Goal: Task Accomplishment & Management: Manage account settings

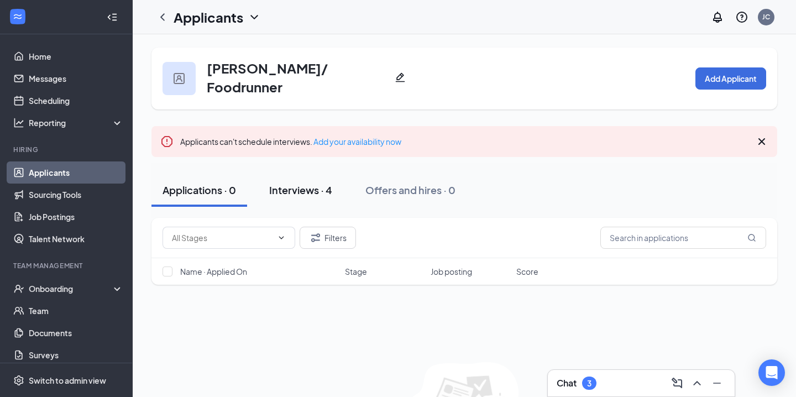
click at [320, 191] on button "Interviews · 4" at bounding box center [300, 189] width 85 height 33
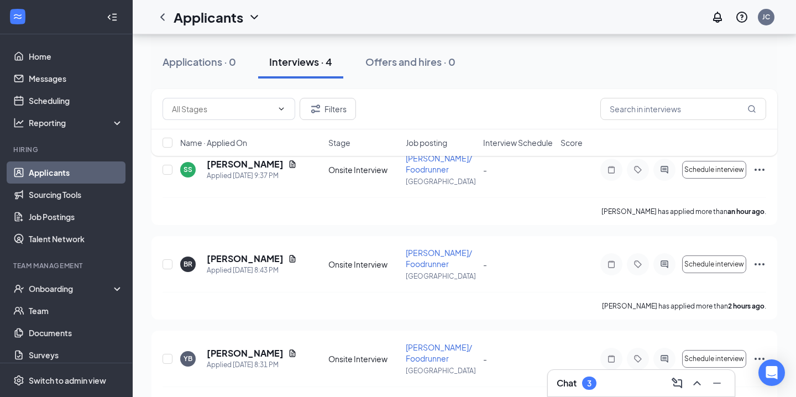
scroll to position [154, 0]
click at [244, 265] on div "Applied Today 8:43 PM" at bounding box center [252, 270] width 90 height 11
click at [245, 253] on h5 "Bryan Ramos" at bounding box center [245, 259] width 77 height 12
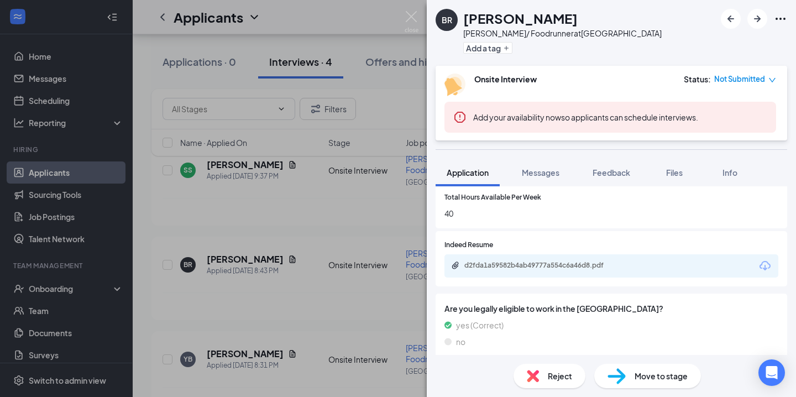
scroll to position [407, 0]
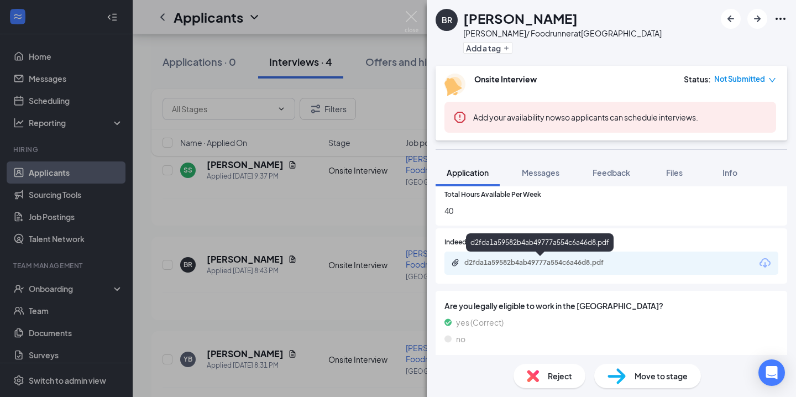
click at [567, 262] on div "d2fda1a59582b4ab49777a554c6a46d8.pdf" at bounding box center [541, 262] width 155 height 9
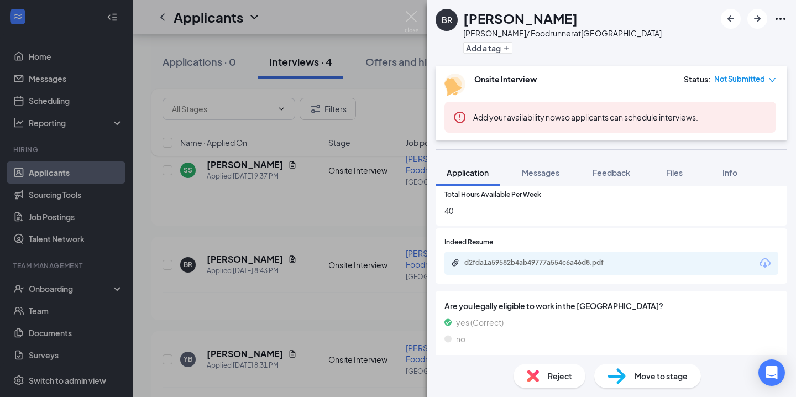
click at [317, 206] on div "BR Bryan Ramos Busser/ Foodrunner at Alderwood Mall Add a tag Onsite Interview …" at bounding box center [398, 198] width 796 height 397
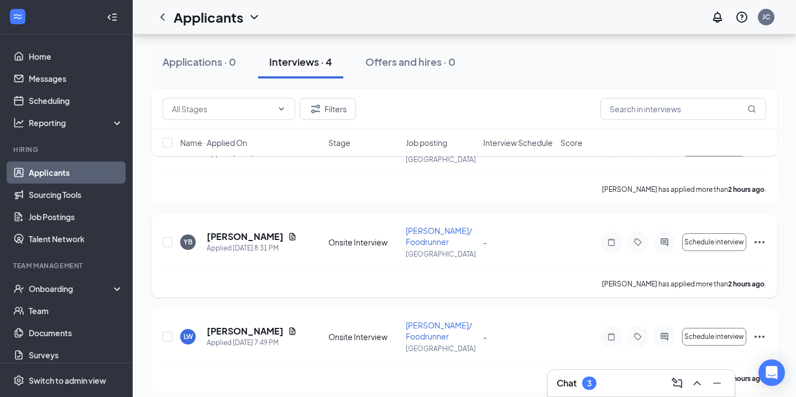
scroll to position [272, 0]
click at [413, 318] on span "Busser/ Foodrunner" at bounding box center [439, 328] width 66 height 21
click at [424, 318] on span "Busser/ Foodrunner" at bounding box center [439, 328] width 66 height 21
click at [424, 319] on span "Busser/ Foodrunner" at bounding box center [439, 328] width 66 height 21
click at [418, 329] on span "Busser/ Foodrunner" at bounding box center [439, 328] width 66 height 21
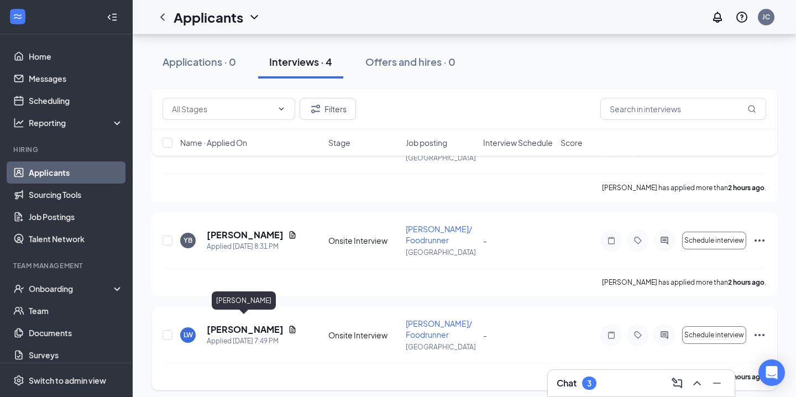
click at [221, 325] on h5 "LUIS WILLIAMS" at bounding box center [245, 329] width 77 height 12
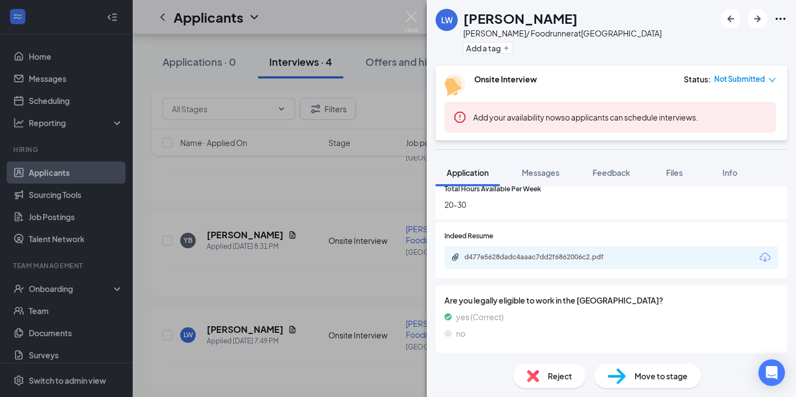
scroll to position [481, 0]
click at [527, 251] on div "d477e5628dadc4aaac7dd2f6862006c2.pdf" at bounding box center [611, 256] width 334 height 23
click at [526, 254] on div "d477e5628dadc4aaac7dd2f6862006c2.pdf" at bounding box center [541, 256] width 155 height 9
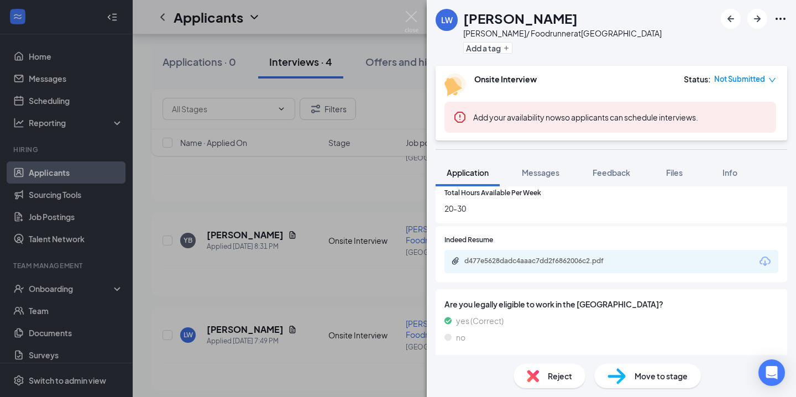
click at [310, 259] on div "LW LUIS WILLIAMS Busser/ Foodrunner at Alderwood Mall Add a tag Onsite Intervie…" at bounding box center [398, 198] width 796 height 397
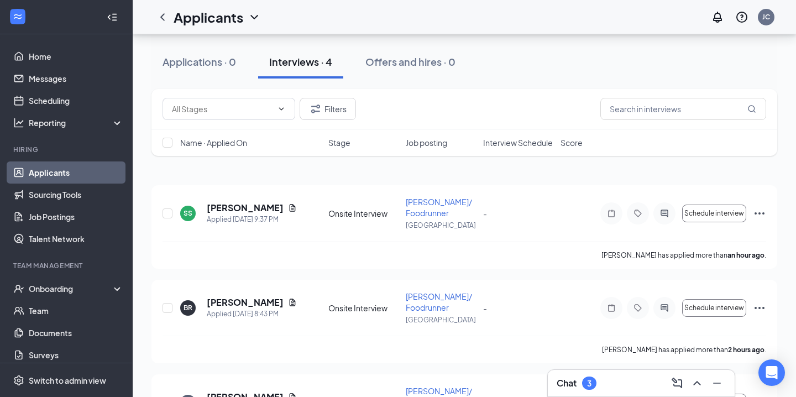
scroll to position [101, 0]
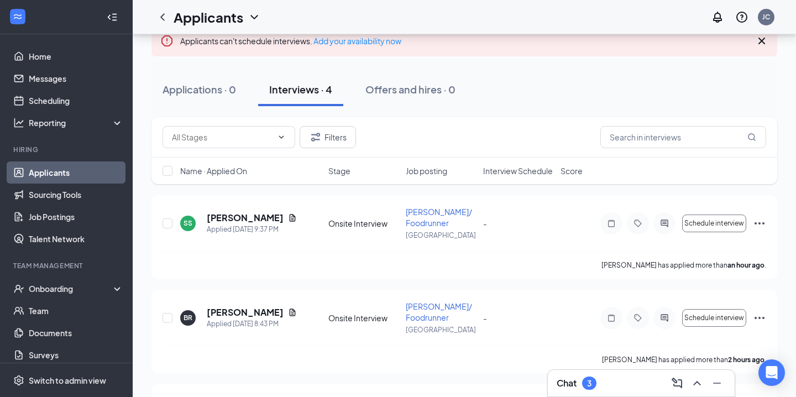
click at [76, 175] on link "Applicants" at bounding box center [76, 172] width 94 height 22
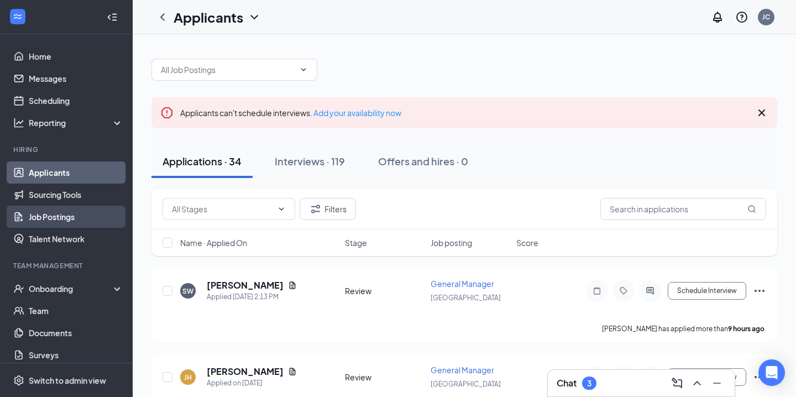
click at [35, 218] on link "Job Postings" at bounding box center [76, 217] width 94 height 22
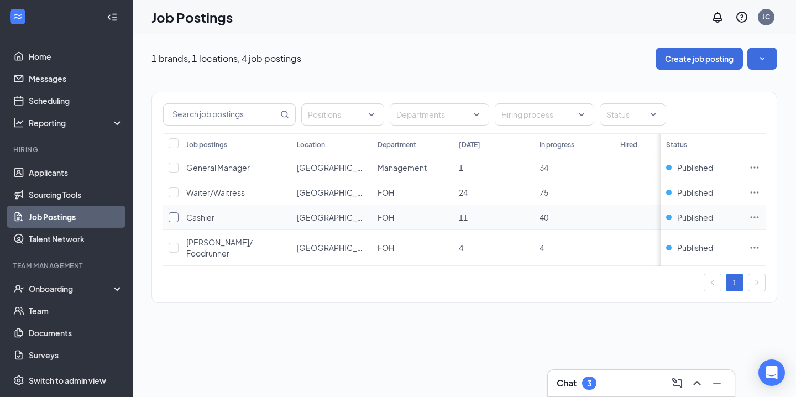
click at [174, 219] on input "checkbox" at bounding box center [174, 217] width 10 height 10
checkbox input "true"
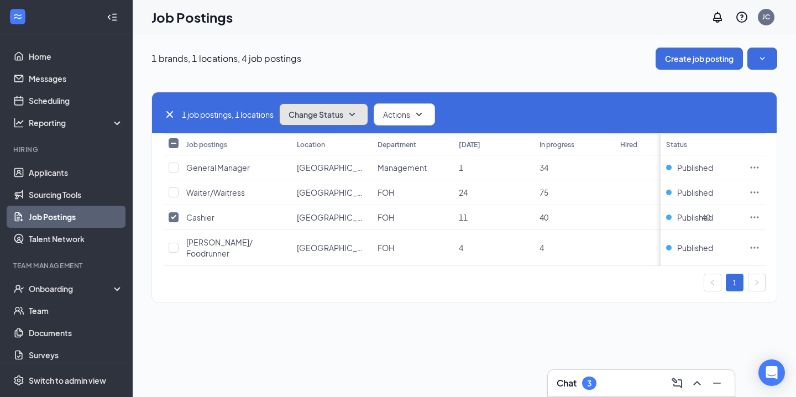
click at [362, 109] on button "Change Status" at bounding box center [323, 114] width 89 height 22
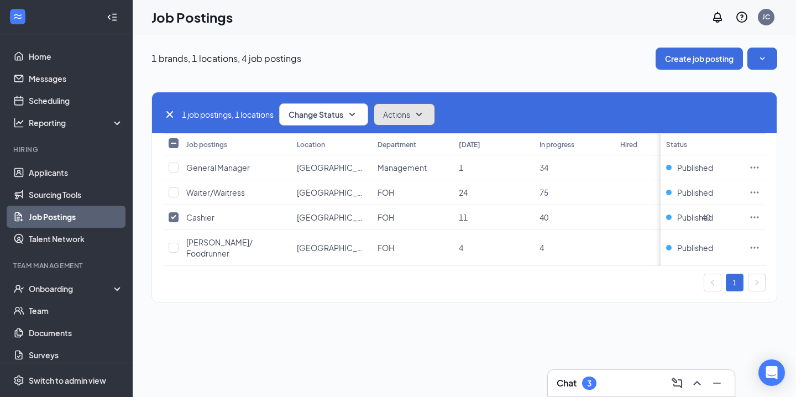
click at [419, 113] on icon "SmallChevronDown" at bounding box center [418, 114] width 13 height 13
click at [752, 219] on icon "Ellipses" at bounding box center [754, 217] width 11 height 11
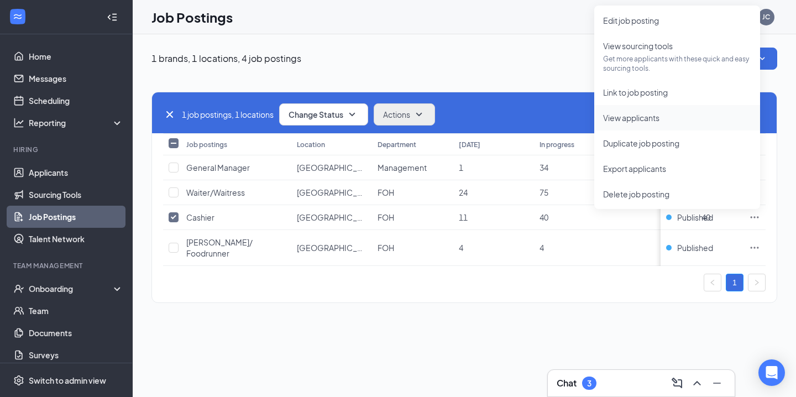
click at [640, 123] on span "View applicants" at bounding box center [677, 118] width 148 height 12
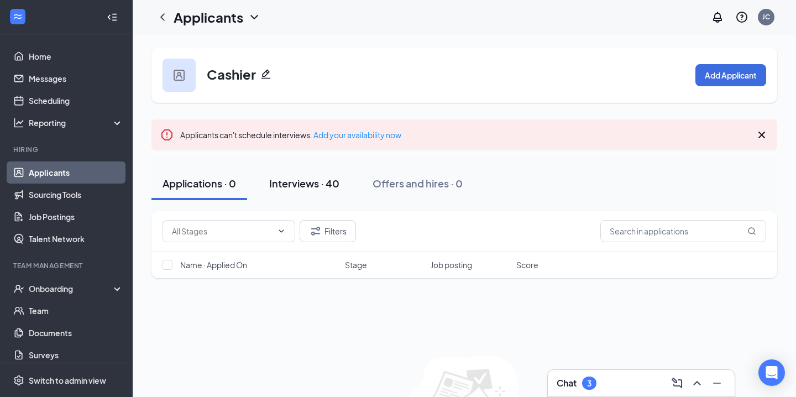
click at [311, 183] on div "Interviews · 40" at bounding box center [304, 183] width 70 height 14
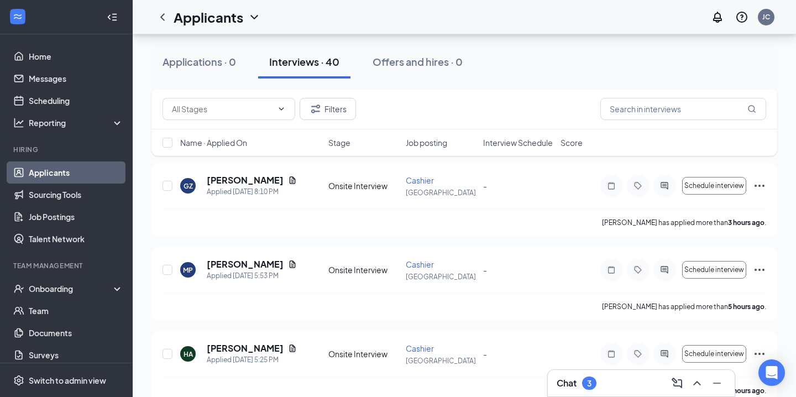
scroll to position [130, 0]
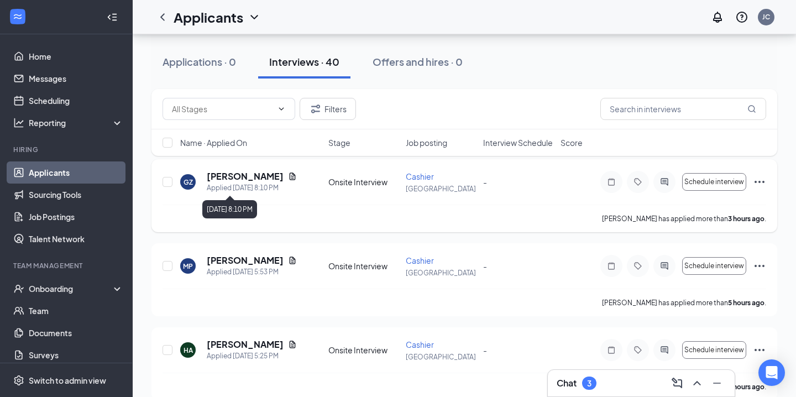
click at [250, 184] on div "Applied [DATE] 8:10 PM" at bounding box center [252, 187] width 90 height 11
click at [288, 176] on icon "Document" at bounding box center [292, 176] width 9 height 9
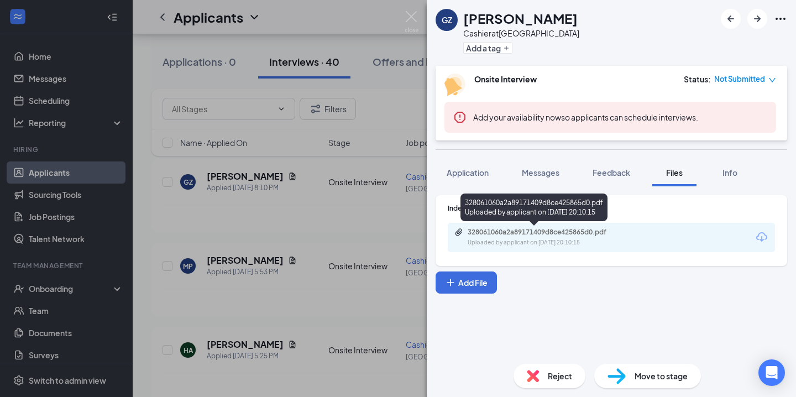
click at [517, 233] on div "328061060a2a89171409d8ce425865d0.pdf" at bounding box center [544, 232] width 155 height 9
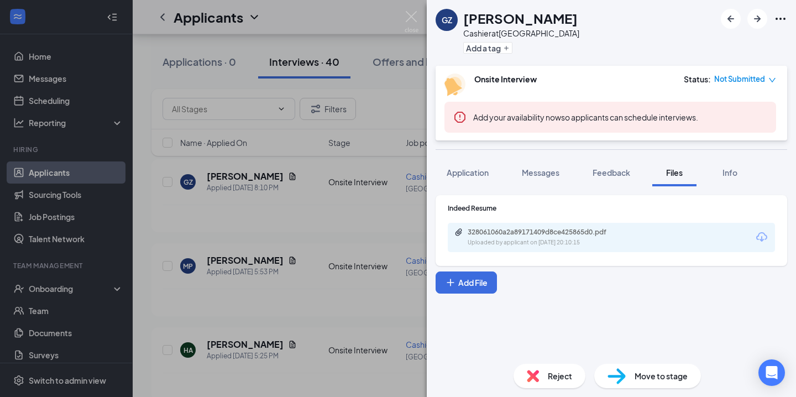
click at [277, 234] on div "GZ [PERSON_NAME] at [GEOGRAPHIC_DATA] Add a tag Onsite Interview Status : Not S…" at bounding box center [398, 198] width 796 height 397
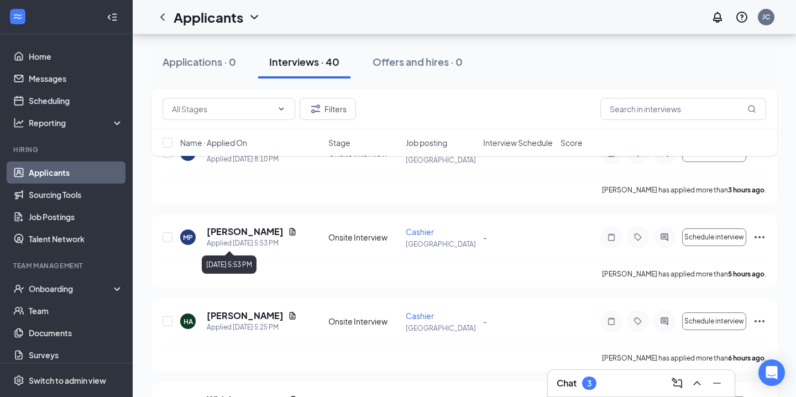
scroll to position [156, 0]
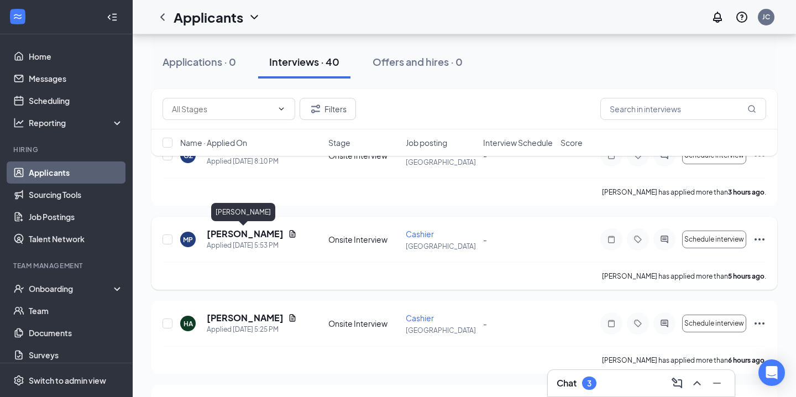
click at [226, 238] on h5 "[PERSON_NAME]" at bounding box center [245, 234] width 77 height 12
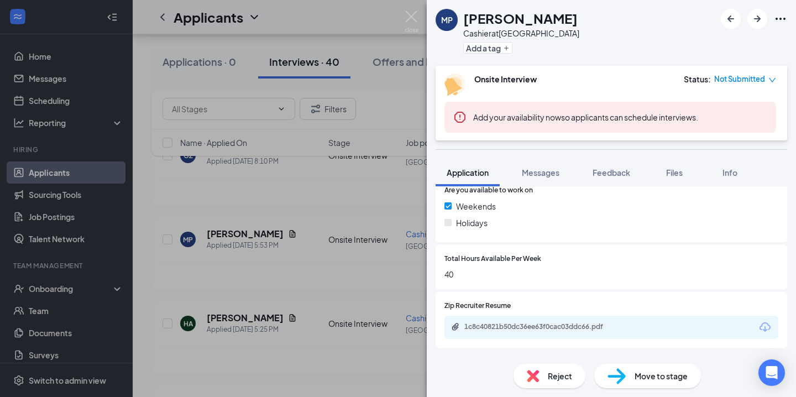
scroll to position [481, 0]
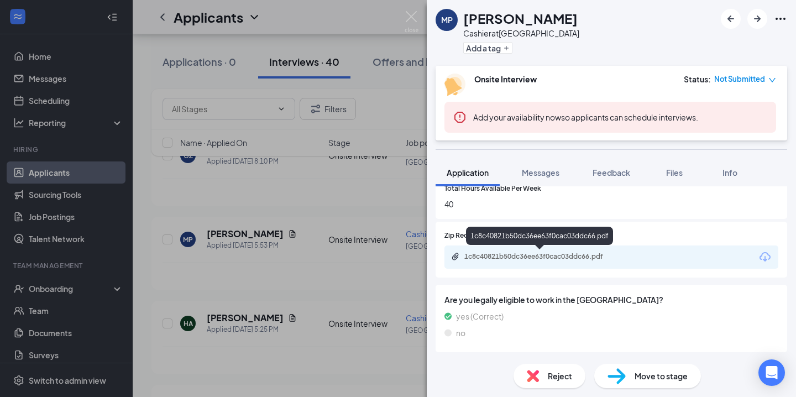
click at [525, 258] on div "1c8c40821b50dc36ee63f0cac03ddc66.pdf" at bounding box center [541, 256] width 155 height 9
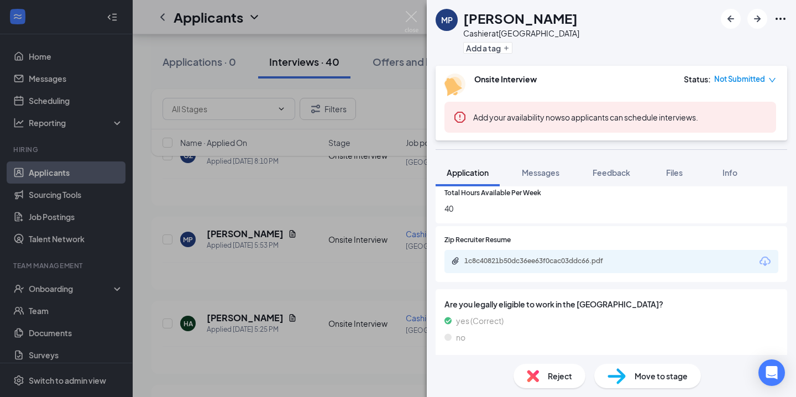
click at [349, 259] on div "MP [PERSON_NAME] at [GEOGRAPHIC_DATA] Add a tag Onsite Interview Status : Not S…" at bounding box center [398, 198] width 796 height 397
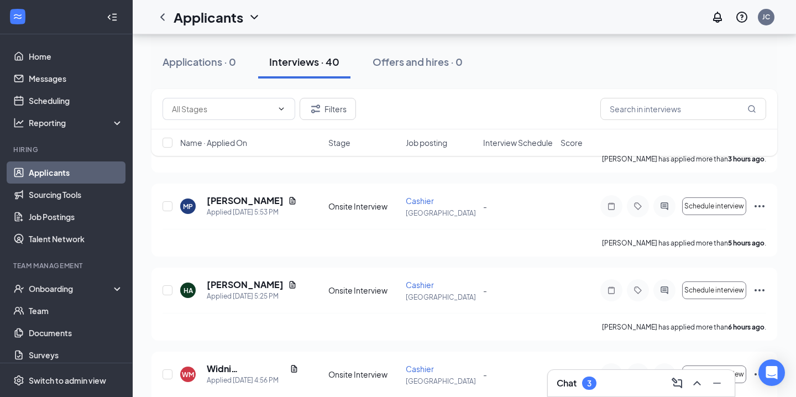
scroll to position [191, 0]
click at [171, 208] on input "checkbox" at bounding box center [167, 205] width 10 height 10
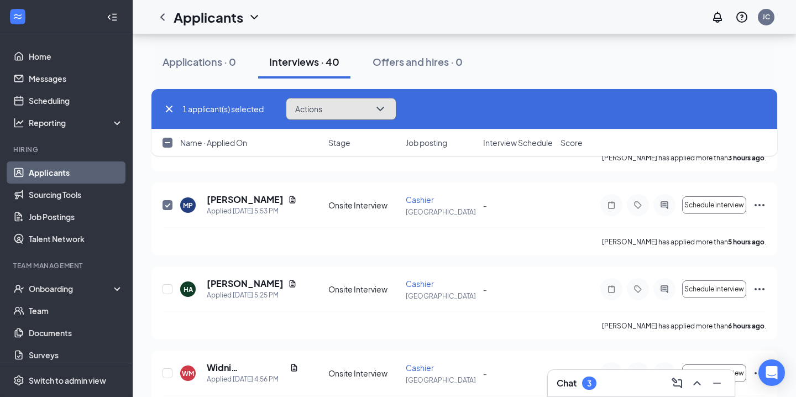
click at [386, 111] on icon "ChevronDown" at bounding box center [379, 108] width 13 height 13
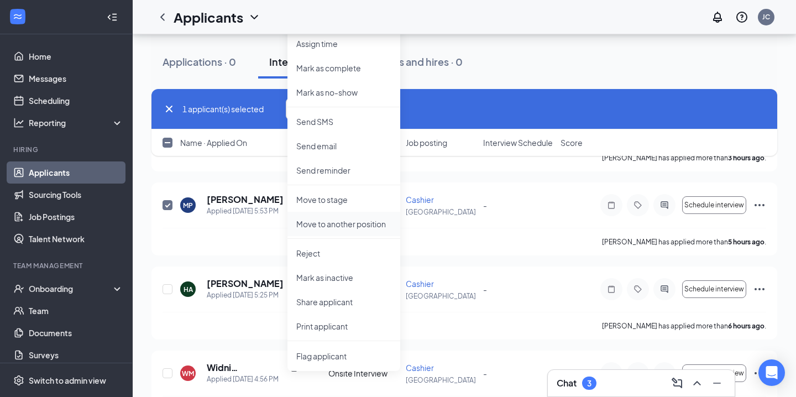
click at [367, 229] on p "Move to another position" at bounding box center [343, 223] width 95 height 11
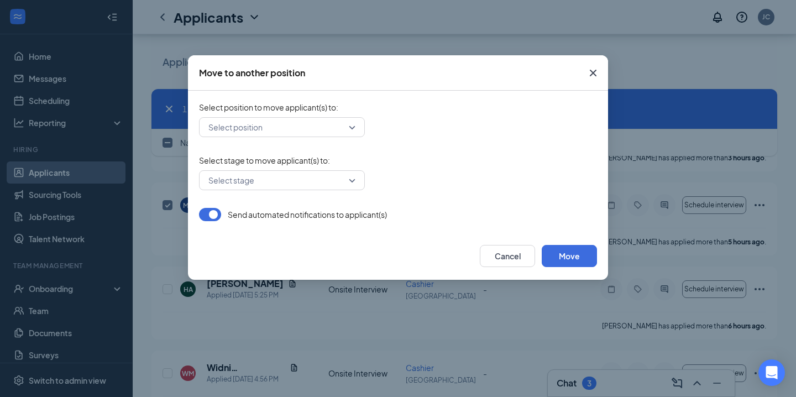
click at [347, 137] on form "Select position to move applicant(s) to : Select position Select stage to move …" at bounding box center [398, 161] width 398 height 119
click at [354, 127] on div "Select position" at bounding box center [282, 127] width 166 height 20
click at [441, 159] on span "Select stage to move applicant(s) to :" at bounding box center [398, 160] width 398 height 11
click at [340, 175] on input "search" at bounding box center [278, 180] width 145 height 19
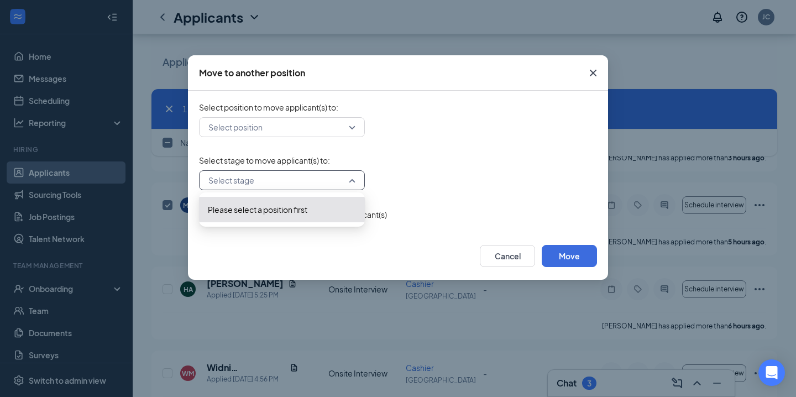
click at [340, 175] on input "search" at bounding box center [278, 180] width 145 height 19
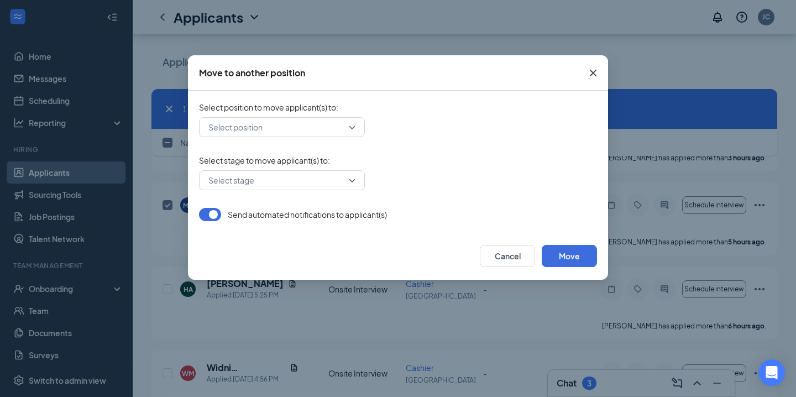
click at [591, 76] on icon "Cross" at bounding box center [592, 72] width 13 height 13
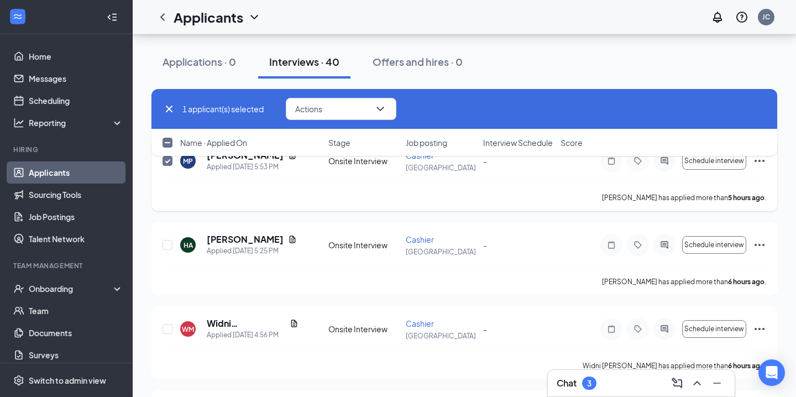
scroll to position [232, 0]
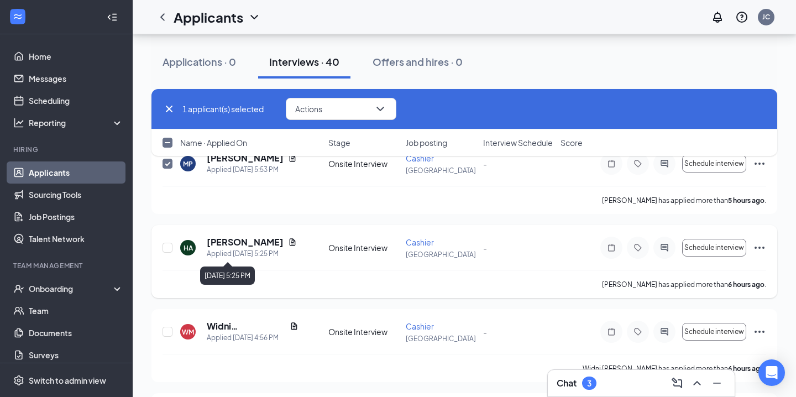
click at [236, 248] on div "Applied [DATE] 5:25 PM" at bounding box center [252, 253] width 90 height 11
click at [239, 244] on h5 "[PERSON_NAME]" at bounding box center [245, 242] width 77 height 12
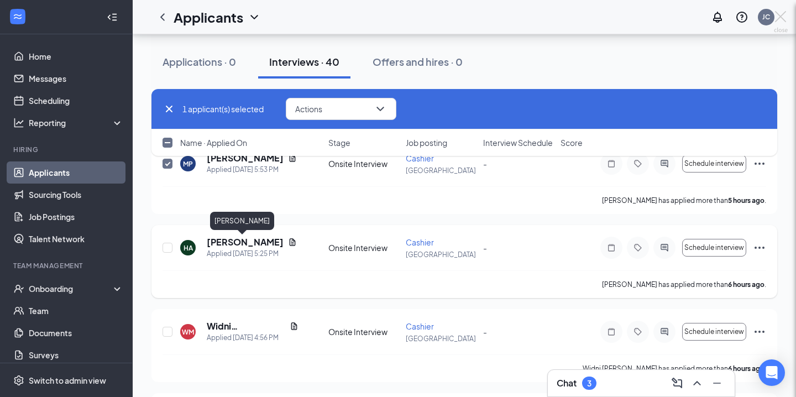
checkbox input "false"
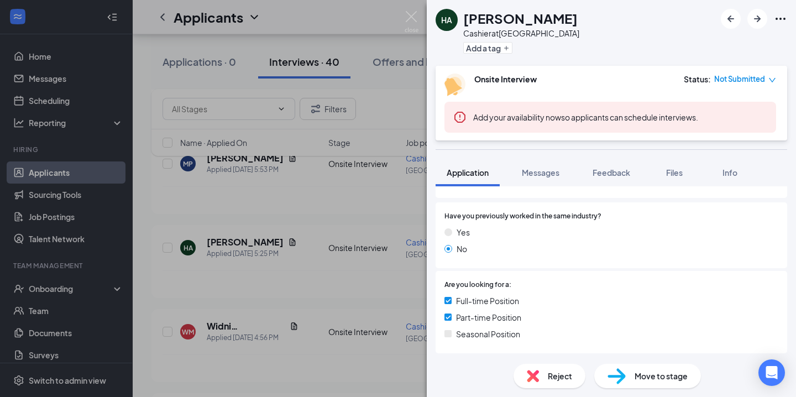
scroll to position [148, 0]
click at [287, 281] on div "HA [PERSON_NAME] Cashier at [GEOGRAPHIC_DATA] Add a tag Onsite Interview Status…" at bounding box center [398, 198] width 796 height 397
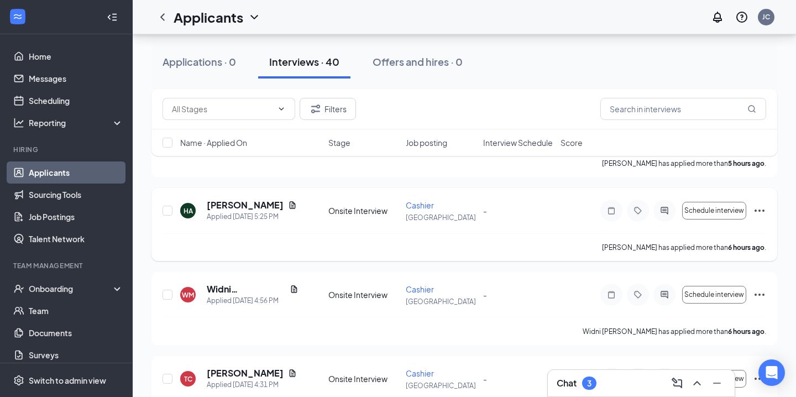
scroll to position [274, 0]
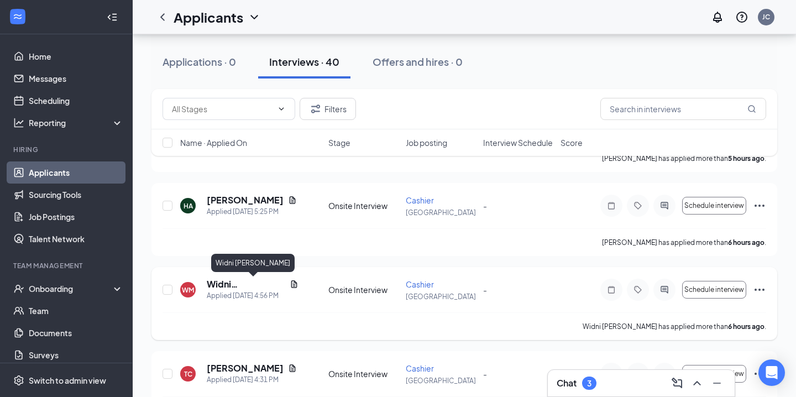
click at [246, 285] on h5 "Widni [PERSON_NAME]" at bounding box center [246, 284] width 78 height 12
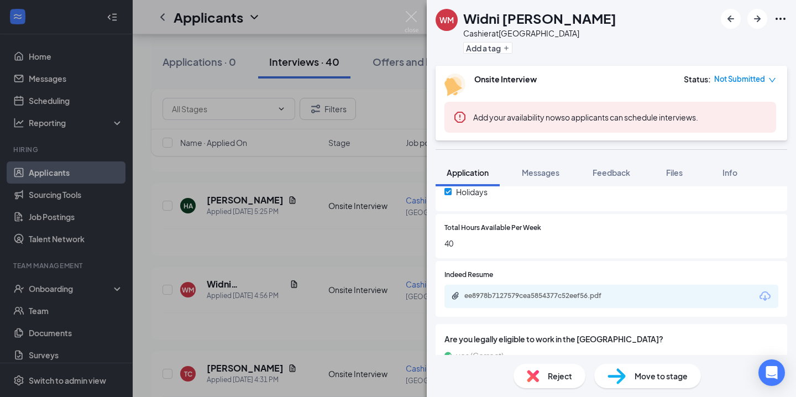
scroll to position [443, 0]
click at [534, 297] on div "ee8978b7127579cea5854377c52eef56.pdf" at bounding box center [541, 295] width 155 height 9
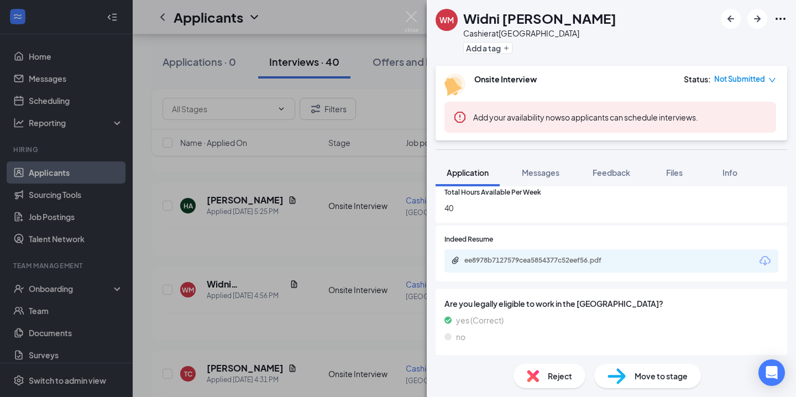
scroll to position [481, 0]
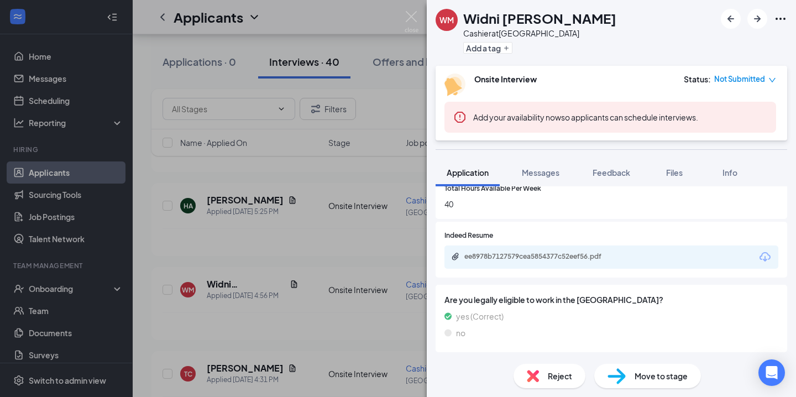
click at [626, 376] on div "Move to stage" at bounding box center [647, 376] width 107 height 24
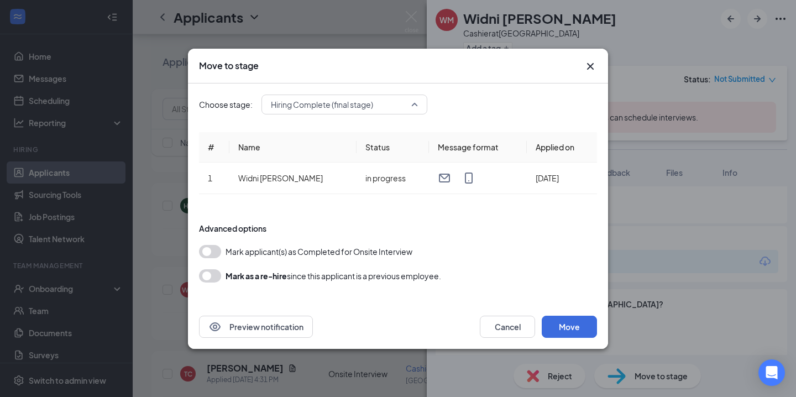
click at [379, 108] on span "Hiring Complete (final stage)" at bounding box center [339, 104] width 137 height 17
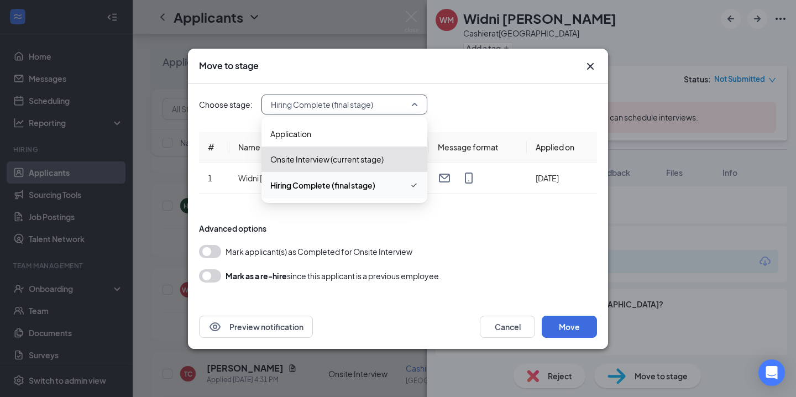
click at [443, 227] on div "Advanced options" at bounding box center [398, 228] width 398 height 11
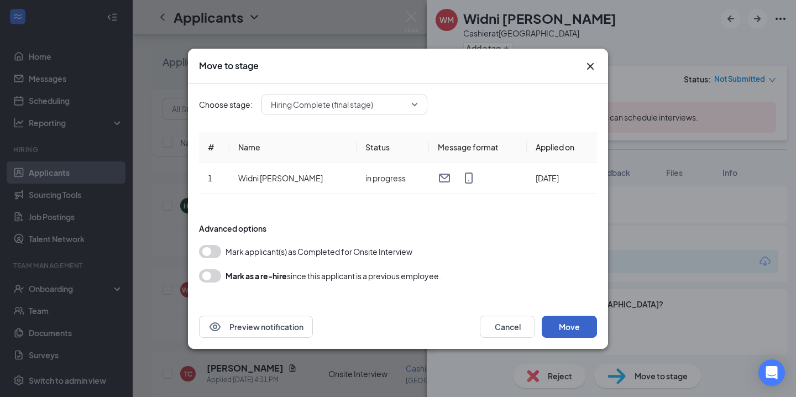
click at [567, 322] on button "Move" at bounding box center [568, 326] width 55 height 22
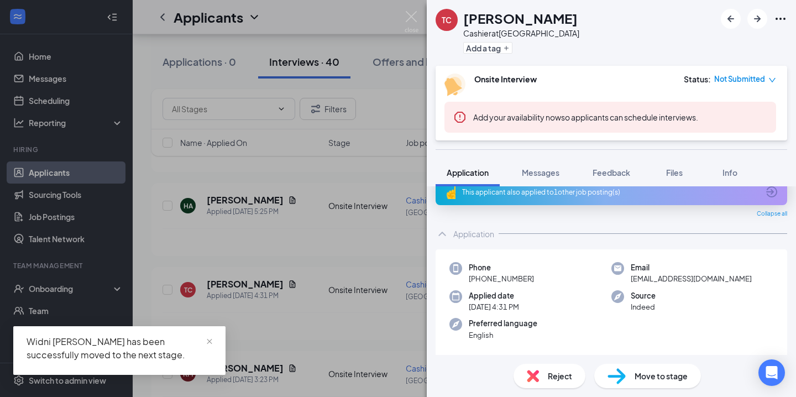
scroll to position [18, 0]
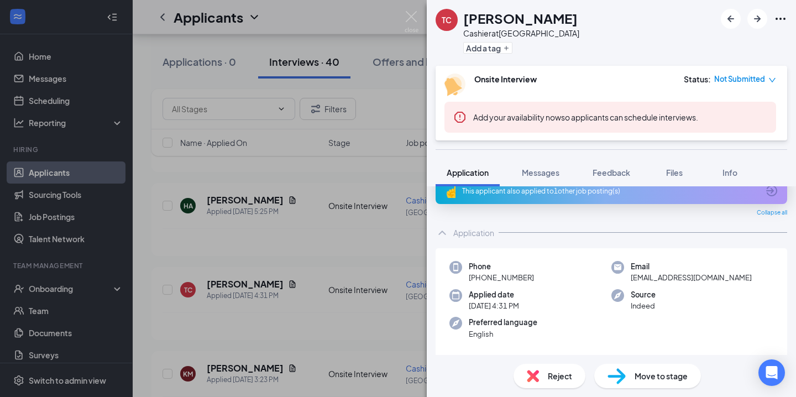
click at [356, 267] on div "TC [PERSON_NAME] Cashier at [GEOGRAPHIC_DATA] Add a tag Onsite Interview Status…" at bounding box center [398, 198] width 796 height 397
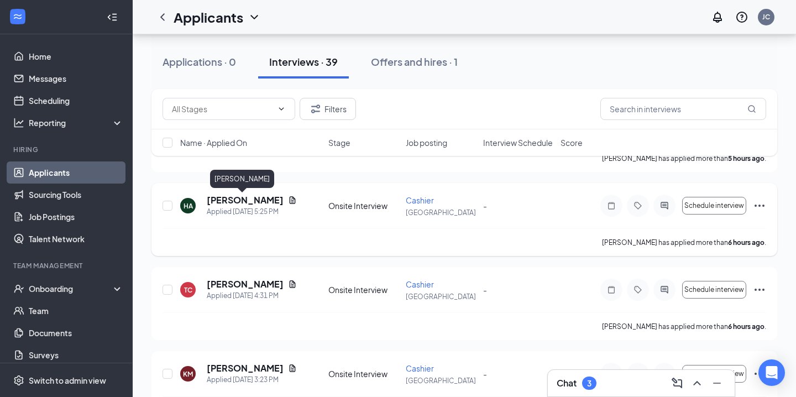
click at [243, 200] on h5 "[PERSON_NAME]" at bounding box center [245, 200] width 77 height 12
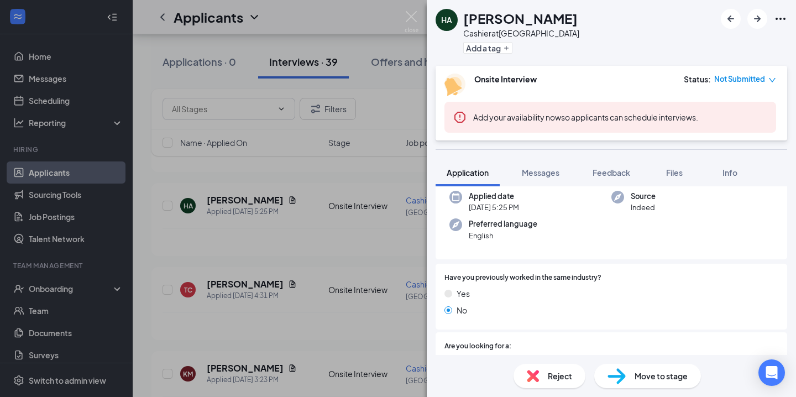
scroll to position [141, 0]
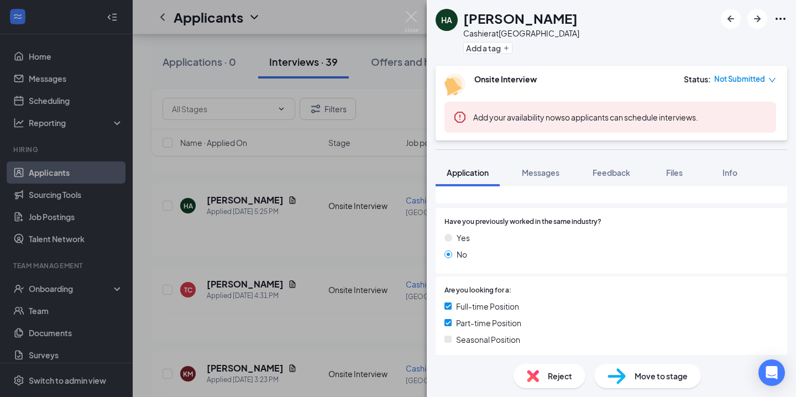
click at [270, 261] on div "HA [PERSON_NAME] Cashier at [GEOGRAPHIC_DATA] Add a tag Onsite Interview Status…" at bounding box center [398, 198] width 796 height 397
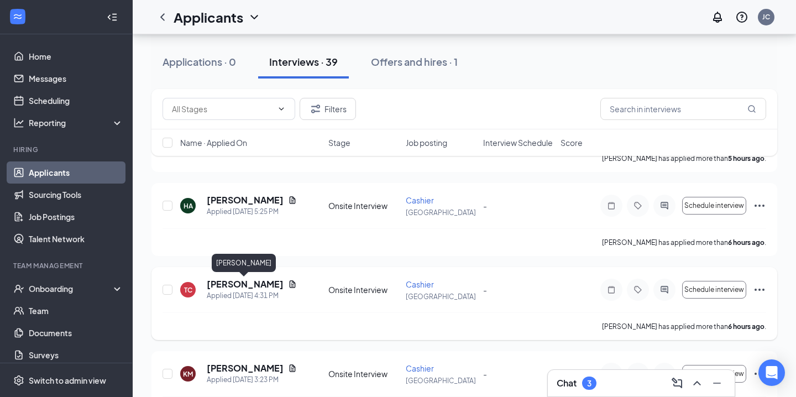
click at [243, 285] on h5 "[PERSON_NAME]" at bounding box center [245, 284] width 77 height 12
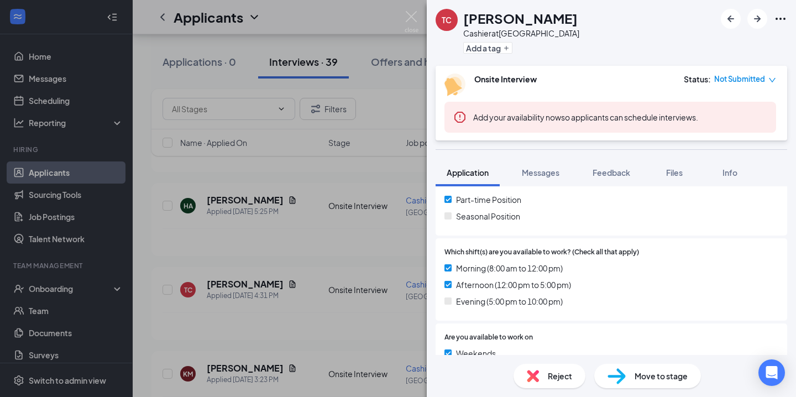
scroll to position [307, 0]
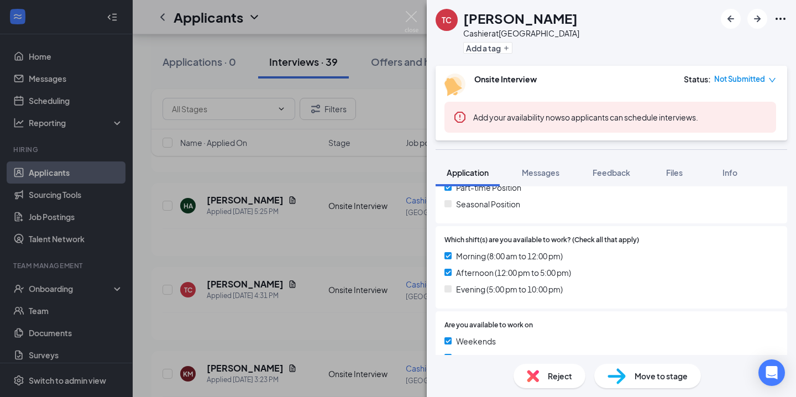
click at [248, 368] on div "TC [PERSON_NAME] Cashier at [GEOGRAPHIC_DATA] Add a tag Onsite Interview Status…" at bounding box center [398, 198] width 796 height 397
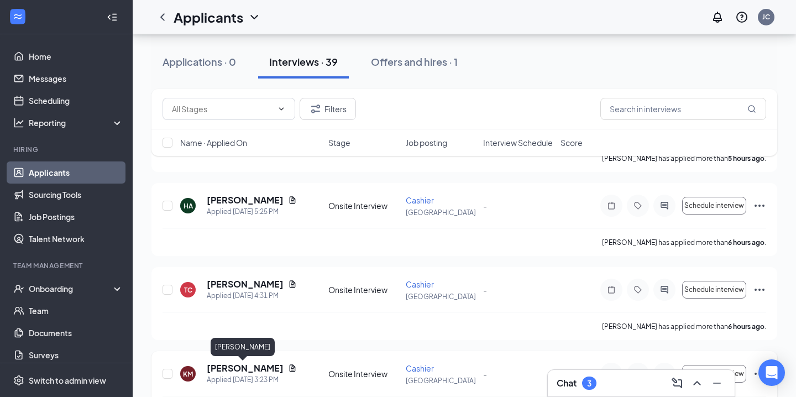
click at [229, 371] on h5 "[PERSON_NAME]" at bounding box center [245, 368] width 77 height 12
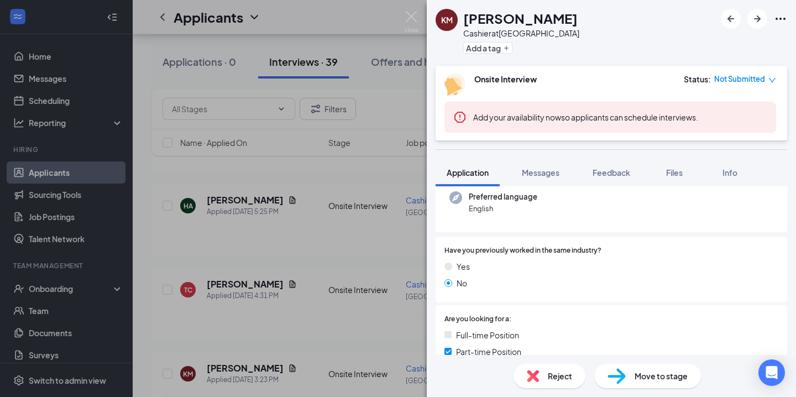
scroll to position [115, 0]
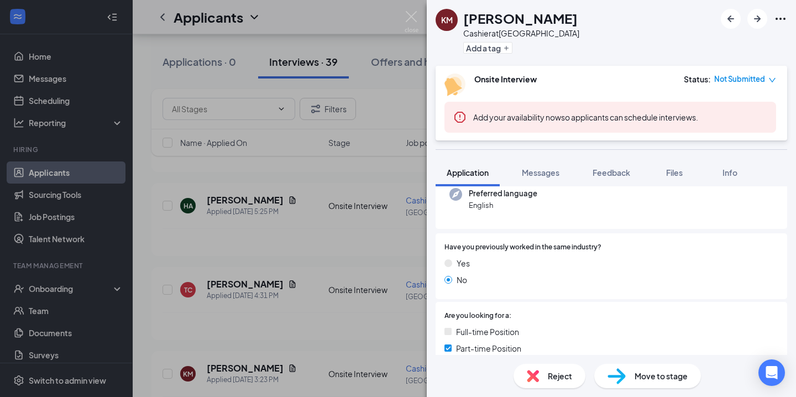
click at [315, 329] on div "KM [PERSON_NAME] Cashier at [GEOGRAPHIC_DATA] Add a tag Onsite Interview Status…" at bounding box center [398, 198] width 796 height 397
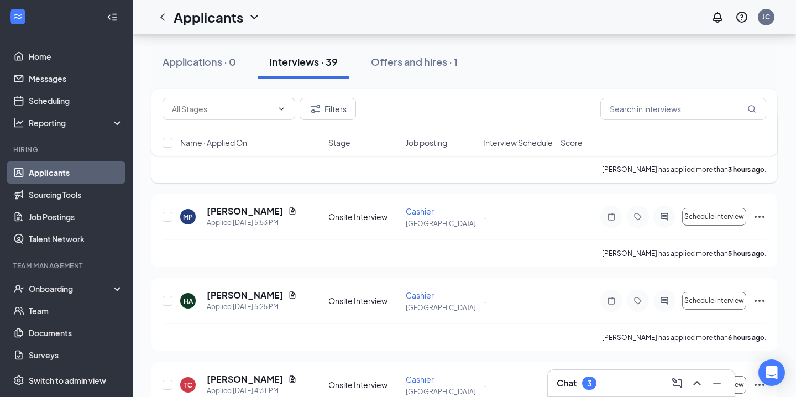
scroll to position [182, 0]
